Goal: Check status: Check status

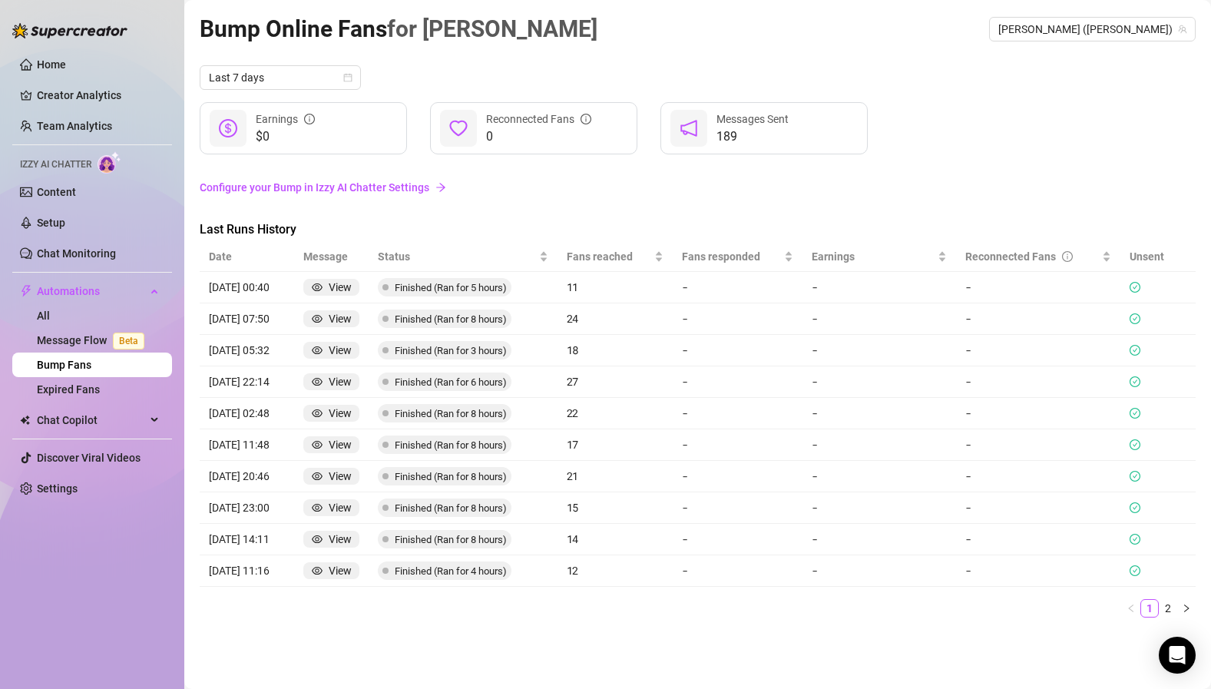
click at [419, 289] on span "Finished (Ran for 5 hours)" at bounding box center [451, 288] width 112 height 12
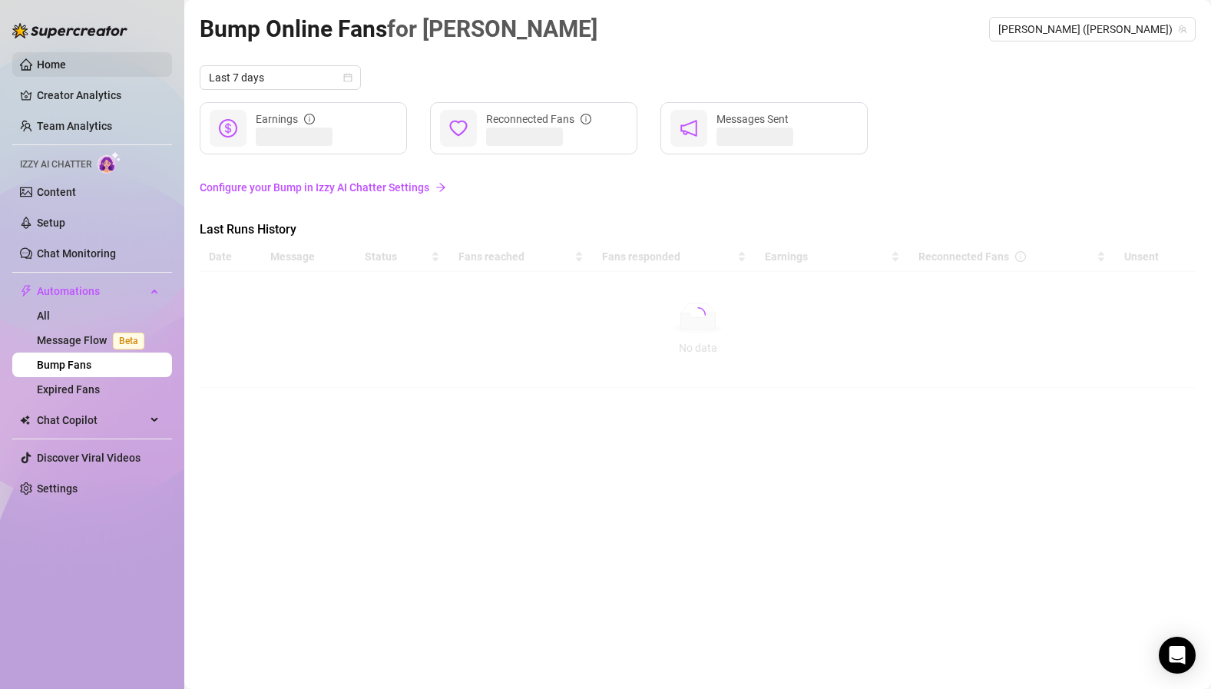
click at [48, 66] on link "Home" at bounding box center [51, 64] width 29 height 12
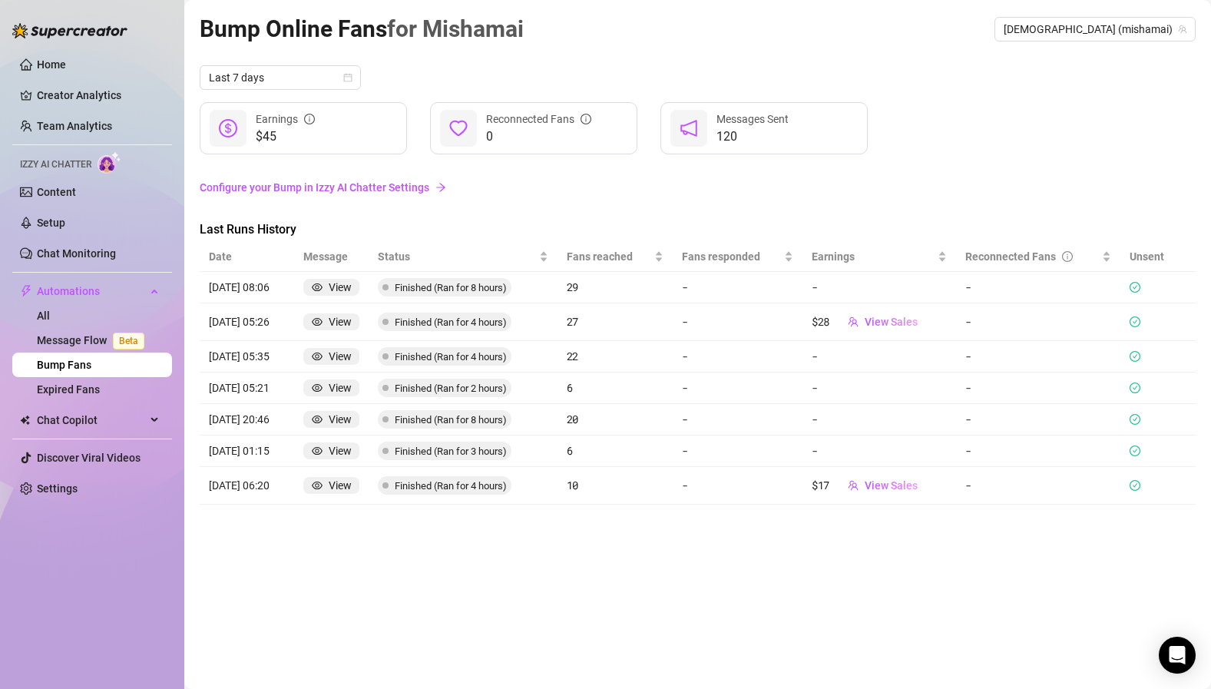
click at [273, 230] on span "Last Runs History" at bounding box center [329, 229] width 258 height 18
